Goal: Task Accomplishment & Management: Manage account settings

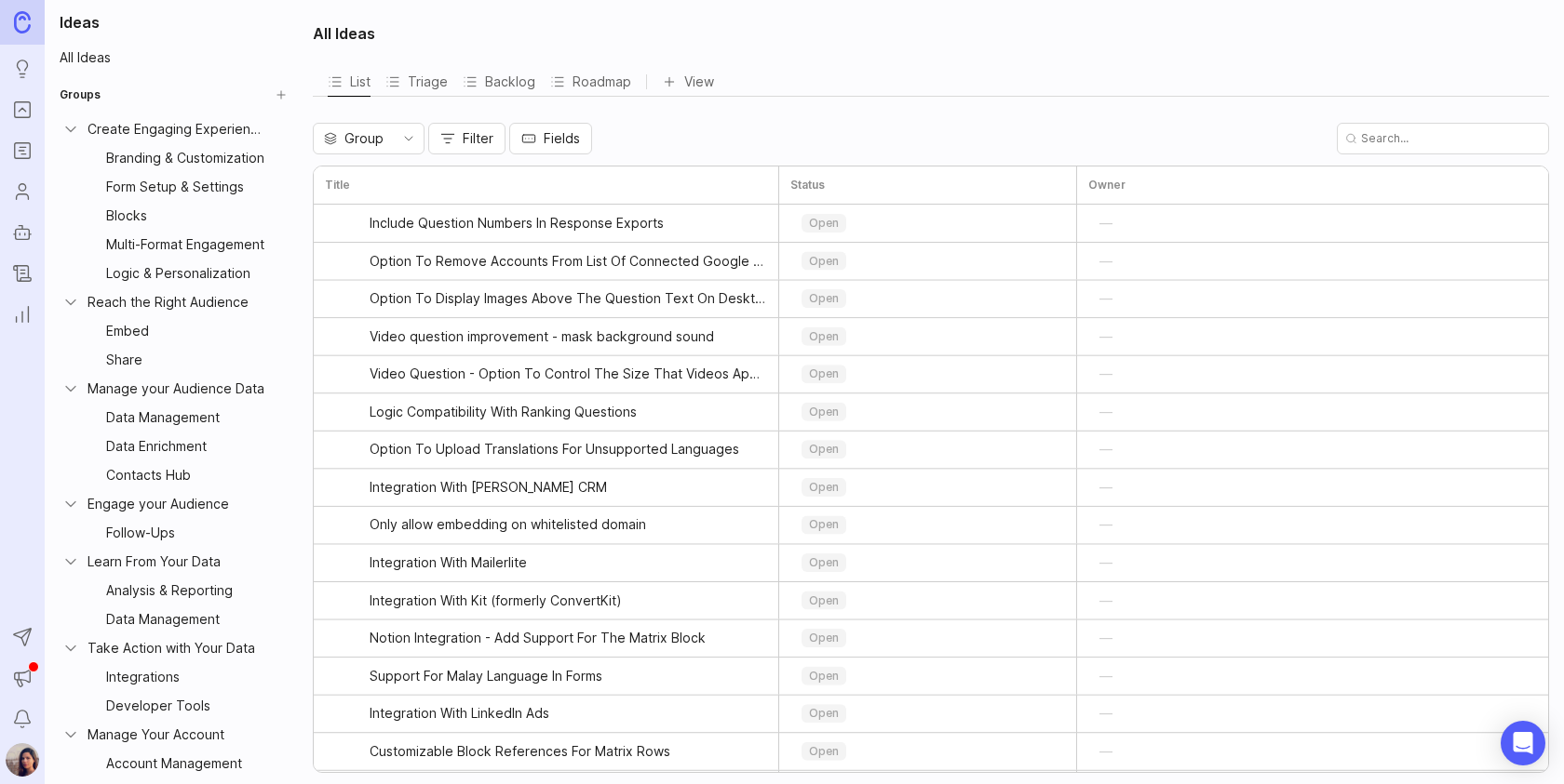
click at [15, 110] on rect "Portal" at bounding box center [22, 110] width 16 height 16
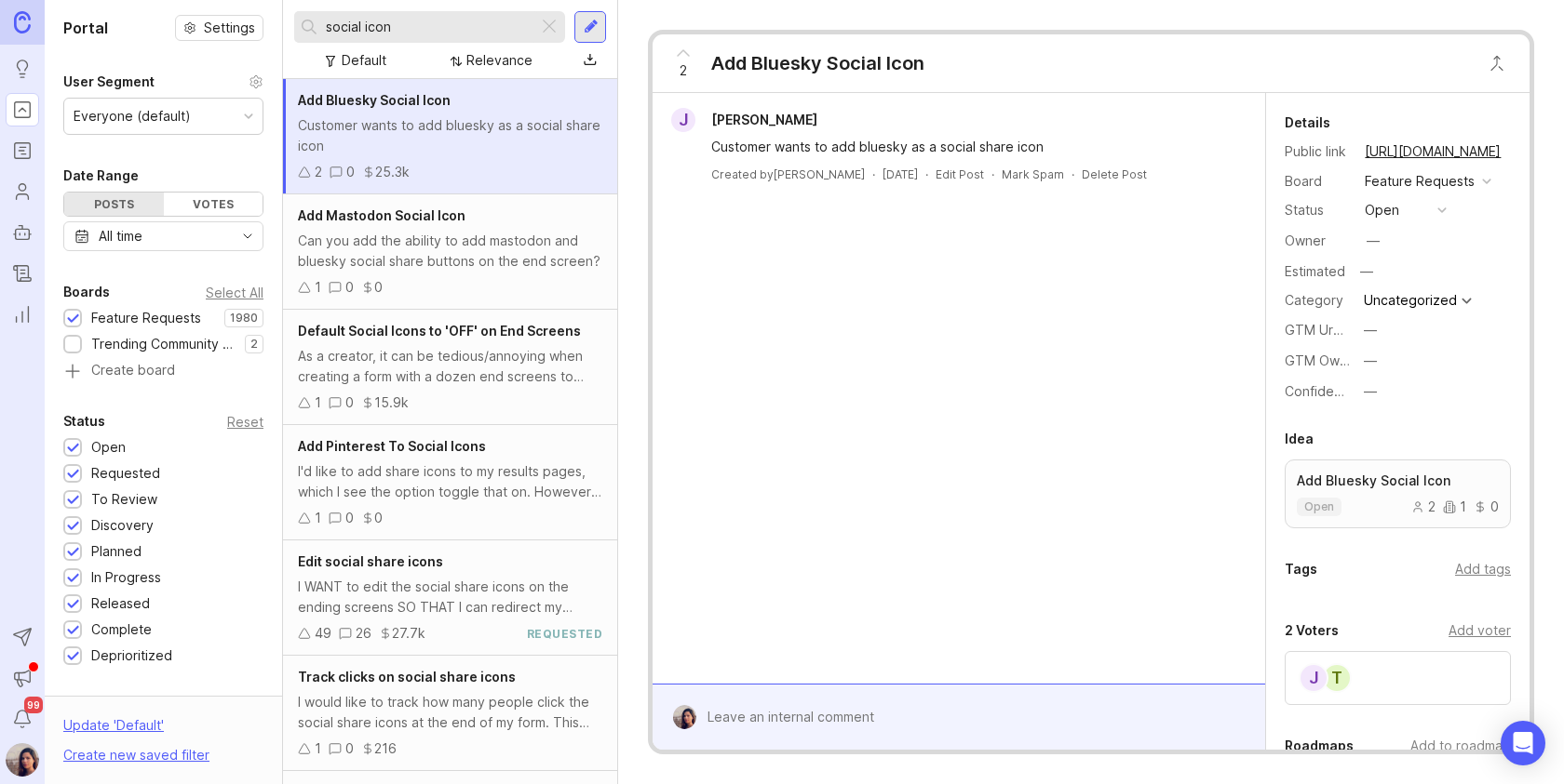
click at [429, 155] on div "Customer wants to add bluesky as a social share icon" at bounding box center [450, 136] width 304 height 41
click at [551, 26] on div at bounding box center [548, 26] width 22 height 24
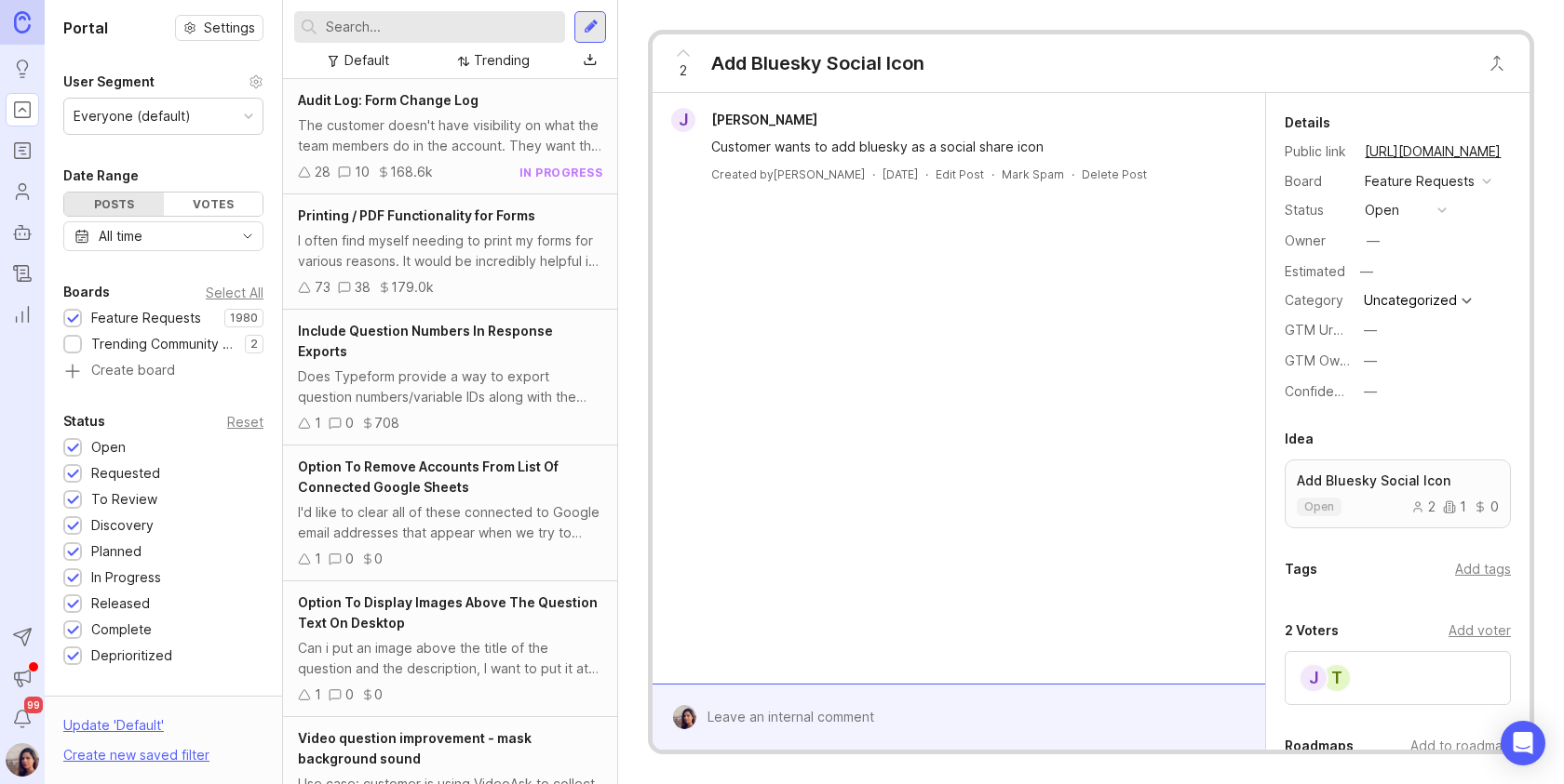
click at [468, 56] on div at bounding box center [461, 60] width 15 height 13
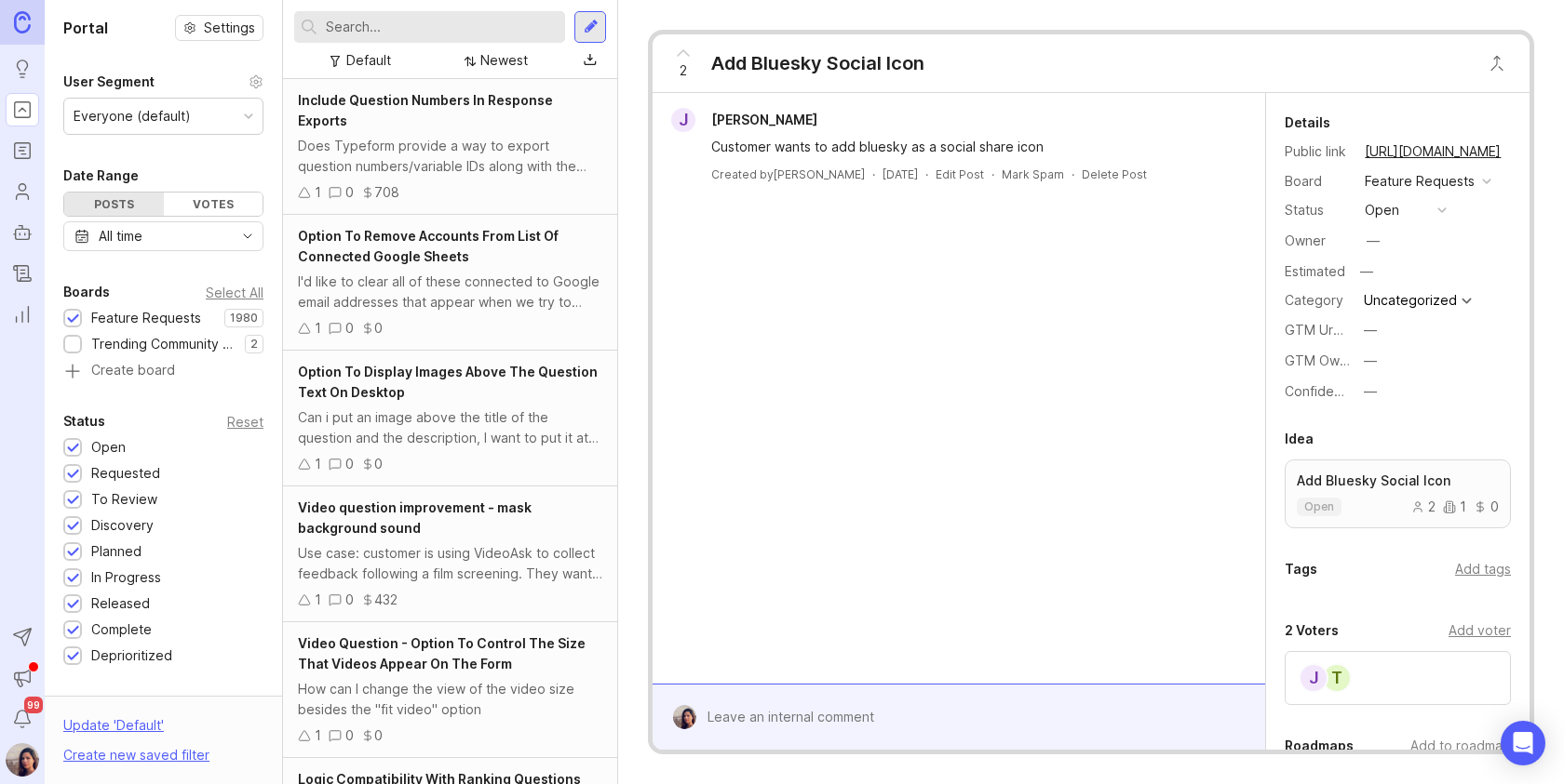
click at [445, 182] on div "1 0 708" at bounding box center [450, 192] width 304 height 20
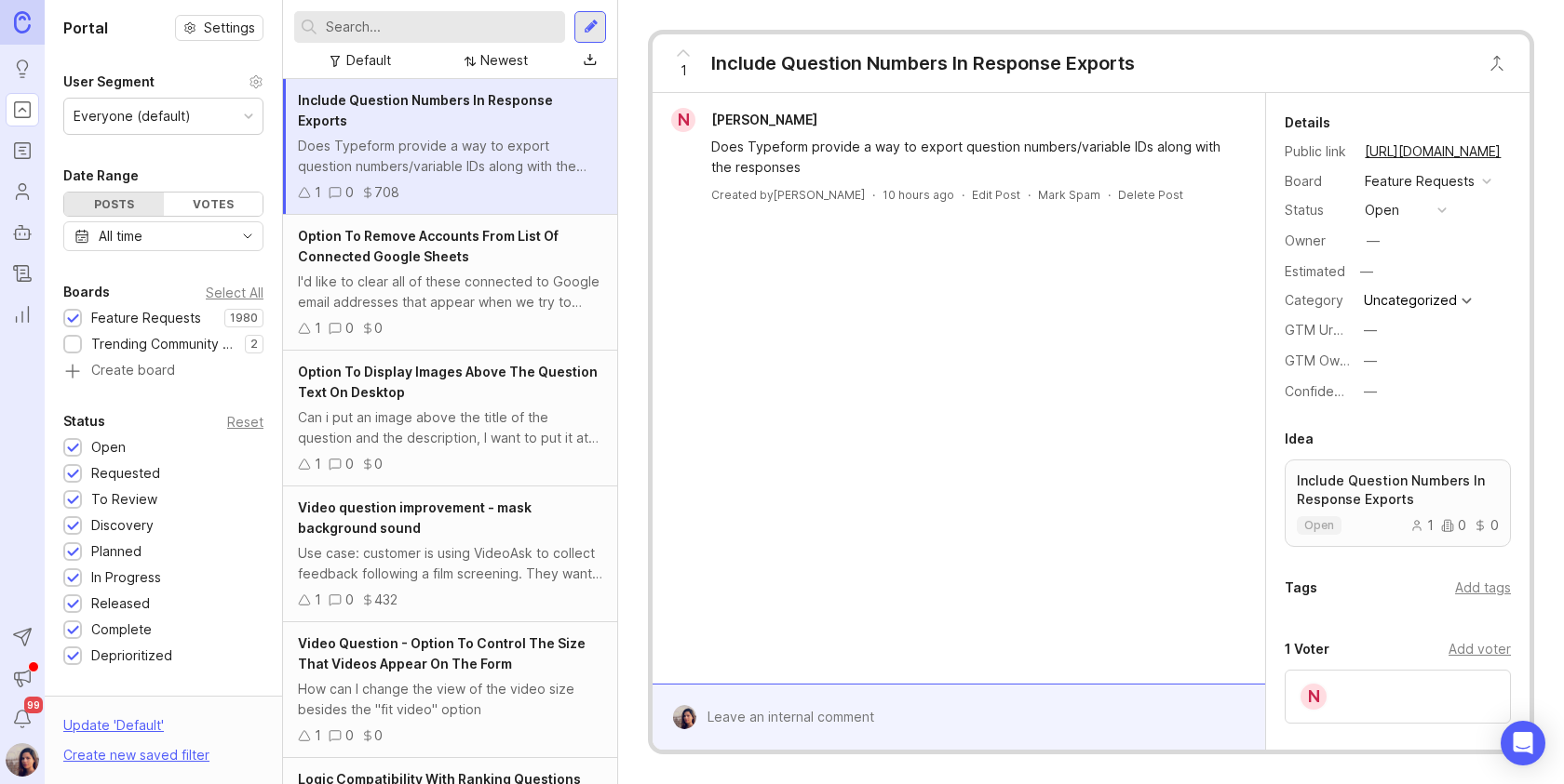
click at [15, 15] on img at bounding box center [21, 21] width 17 height 21
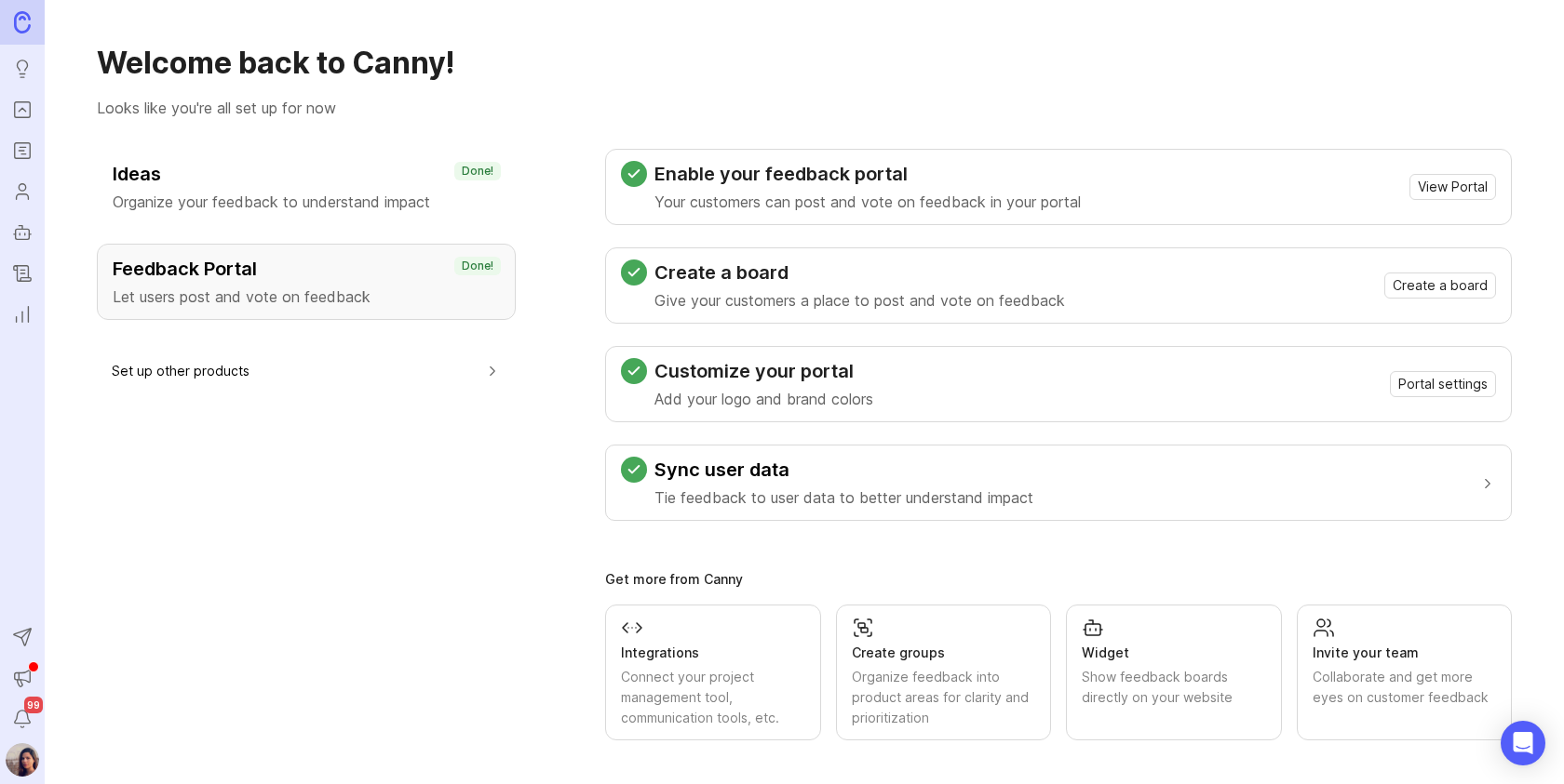
click at [22, 750] on img at bounding box center [22, 760] width 33 height 33
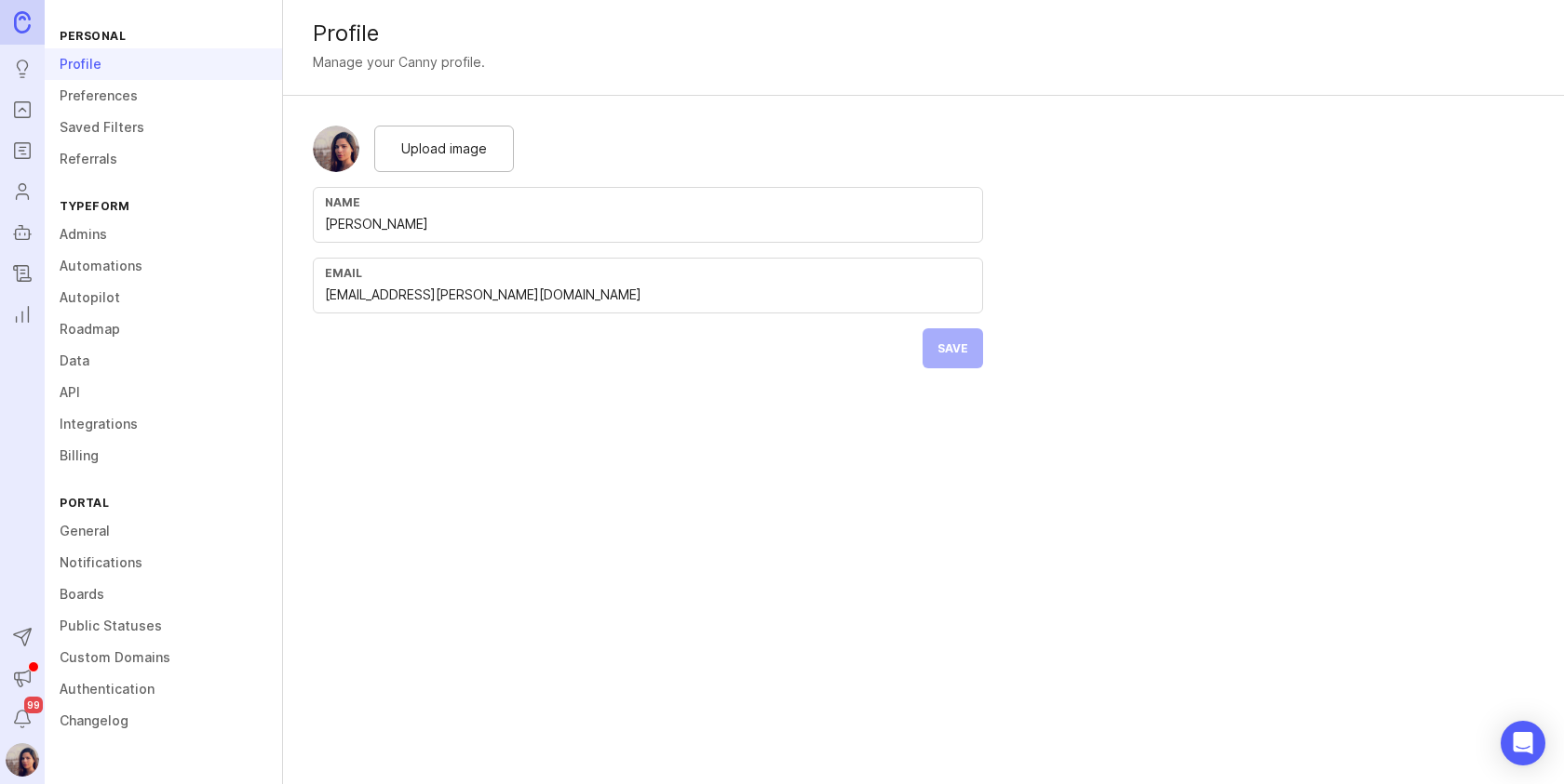
click at [70, 241] on link "Admins" at bounding box center [163, 234] width 237 height 31
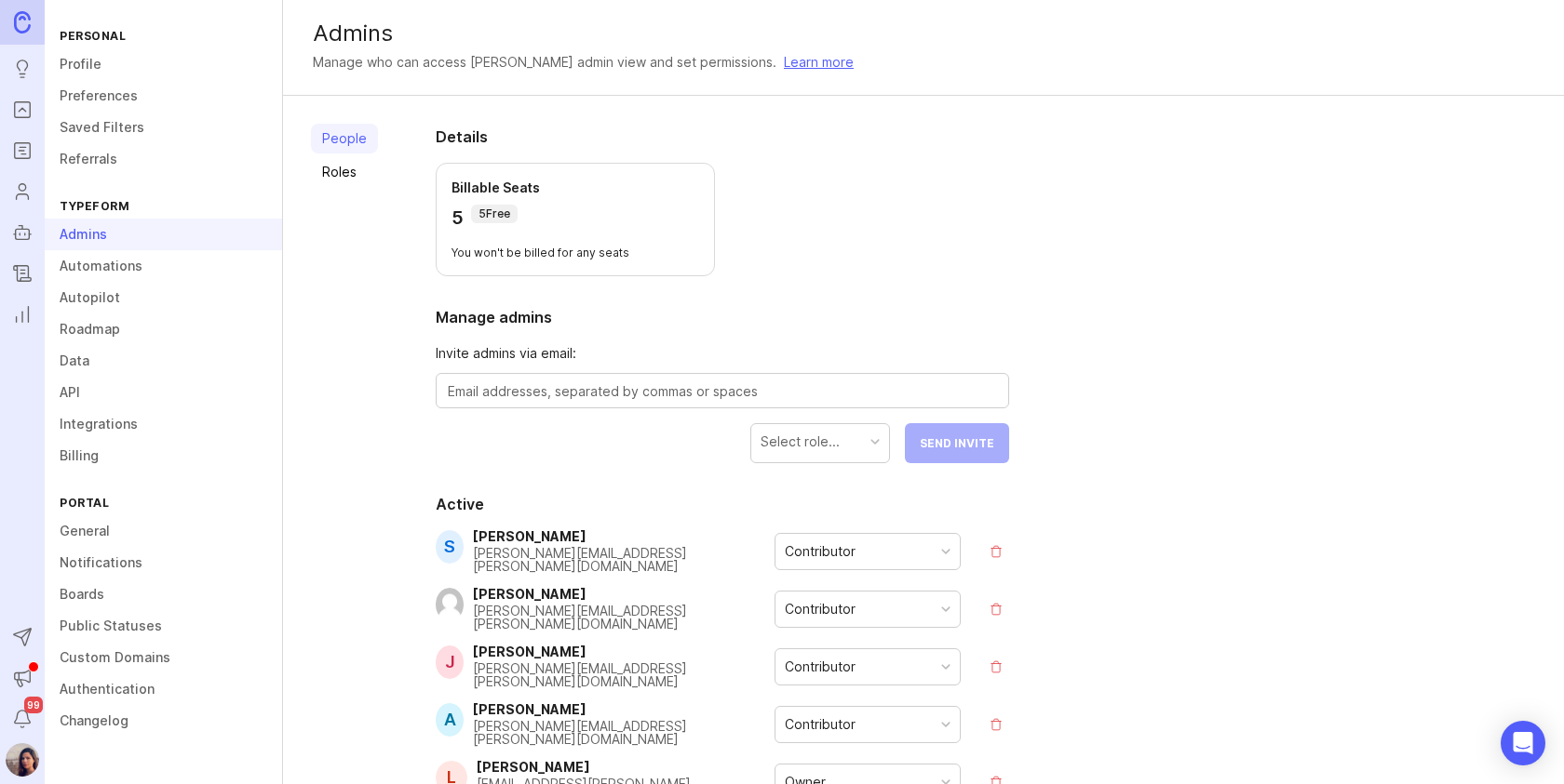
click at [487, 382] on textarea at bounding box center [722, 391] width 549 height 20
paste textarea "[PERSON_NAME][EMAIL_ADDRESS][PERSON_NAME][DOMAIN_NAME]"
type textarea "[PERSON_NAME][EMAIL_ADDRESS][PERSON_NAME][DOMAIN_NAME]"
click at [782, 450] on div "Select role..." at bounding box center [799, 442] width 79 height 20
click at [936, 442] on span "Send Invite" at bounding box center [957, 443] width 74 height 14
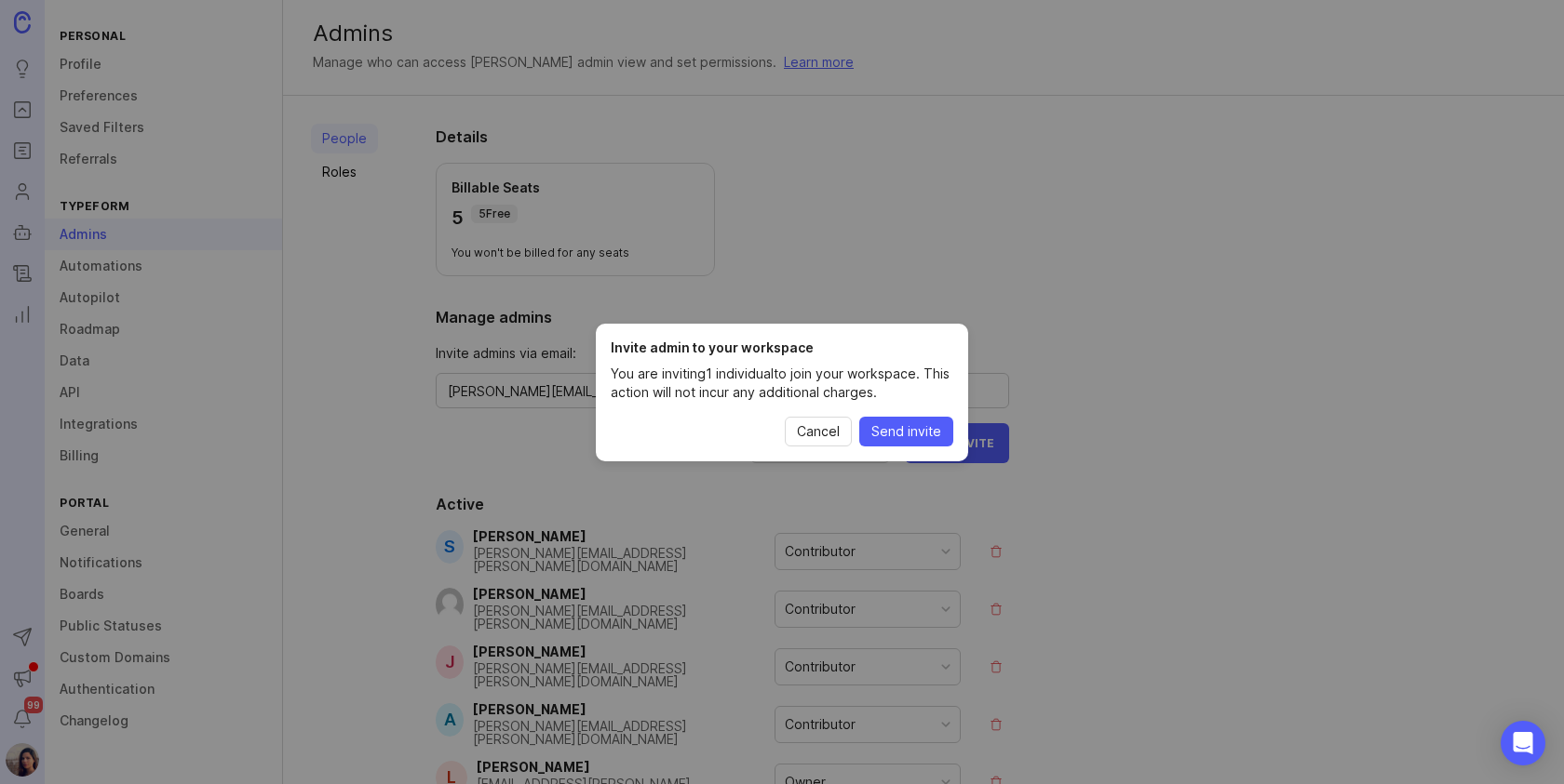
click at [900, 434] on span "Send invite" at bounding box center [906, 431] width 70 height 19
